Goal: Task Accomplishment & Management: Manage account settings

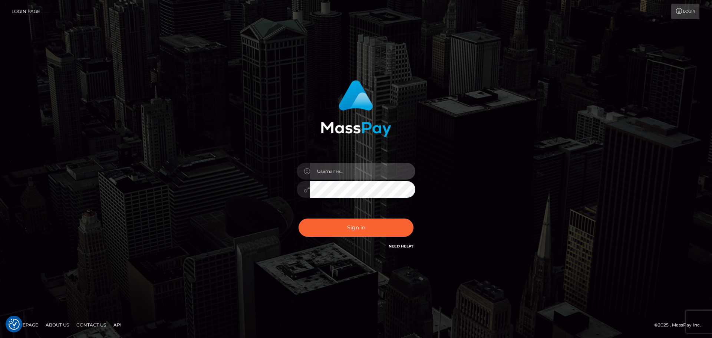
click at [354, 170] on input "text" at bounding box center [362, 171] width 105 height 17
type input "[PERSON_NAME]"
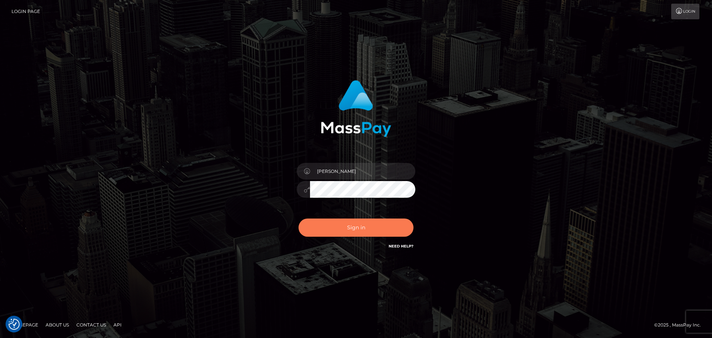
click at [366, 233] on button "Sign in" at bounding box center [356, 228] width 115 height 18
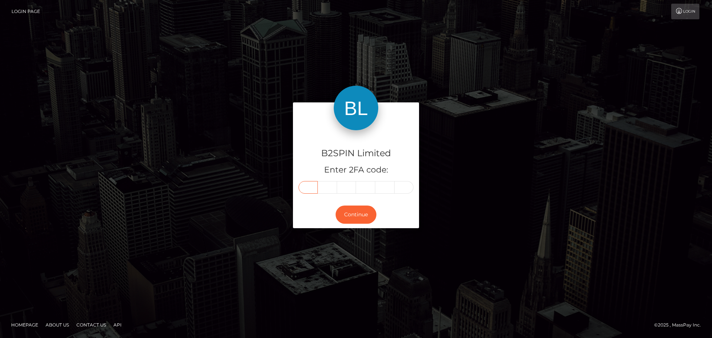
paste input "5"
type input "5"
type input "6"
type input "4"
type input "1"
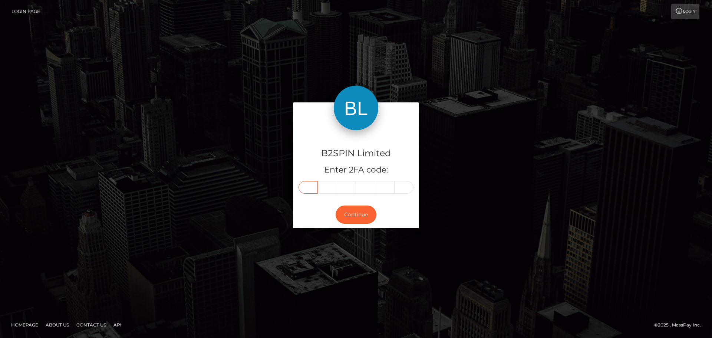
type input "2"
type input "5"
click at [355, 208] on button "Continue" at bounding box center [356, 215] width 41 height 18
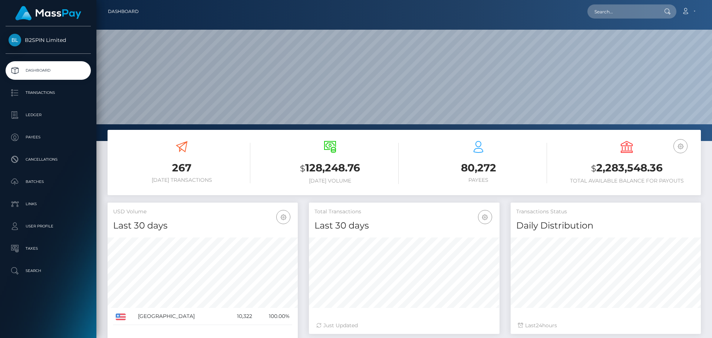
scroll to position [132, 191]
click at [594, 168] on h3 "$ 2,283,548.36" at bounding box center [626, 168] width 137 height 15
copy h3 "2,283,548.36"
